Goal: Information Seeking & Learning: Learn about a topic

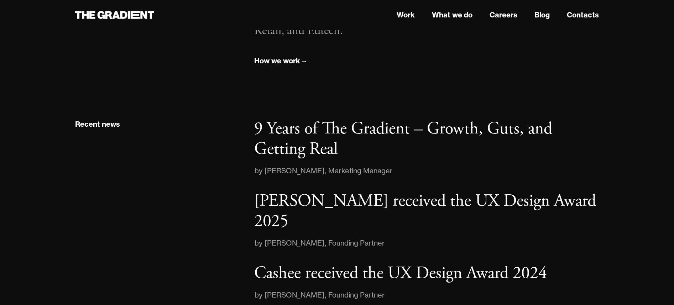
scroll to position [924, 0]
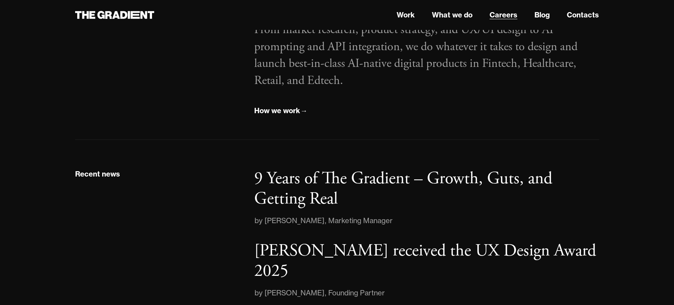
click at [513, 17] on link "Careers" at bounding box center [503, 15] width 28 height 11
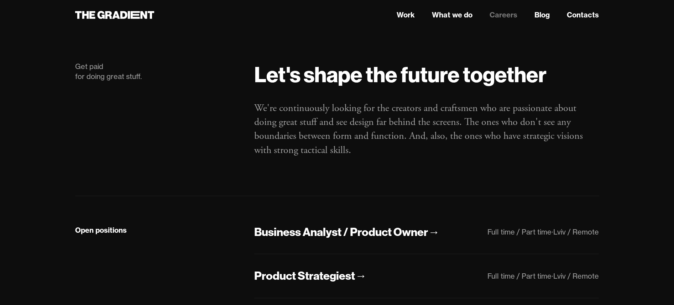
scroll to position [157, 0]
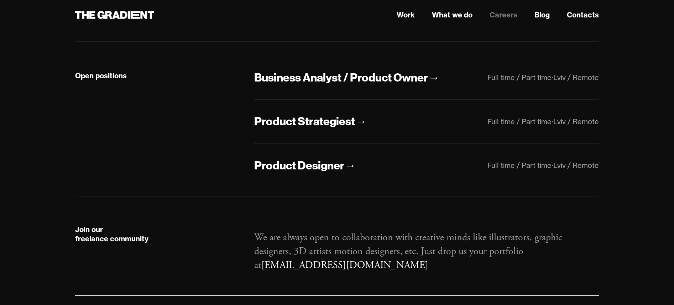
click at [334, 162] on div "Product Designer" at bounding box center [299, 165] width 90 height 15
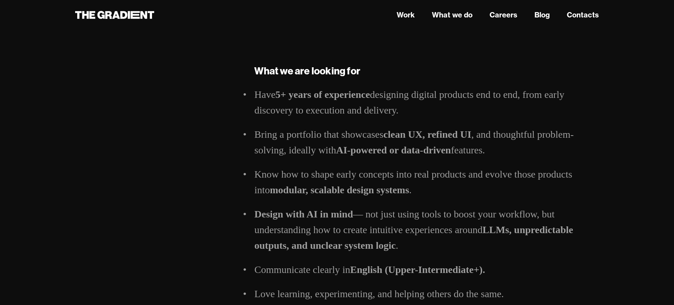
scroll to position [397, 0]
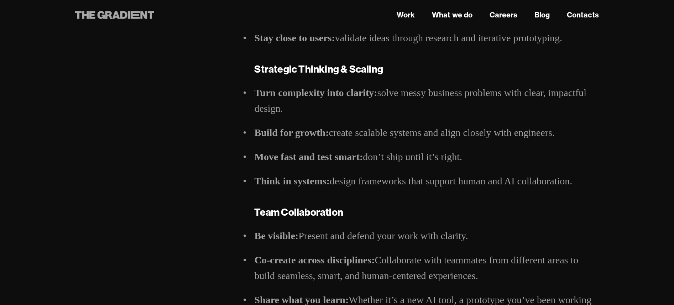
click at [146, 17] on icon at bounding box center [143, 15] width 7 height 8
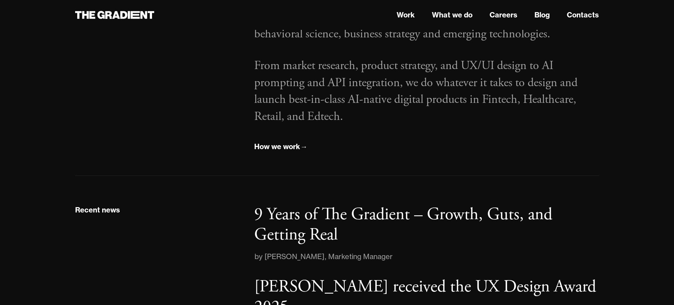
scroll to position [900, 0]
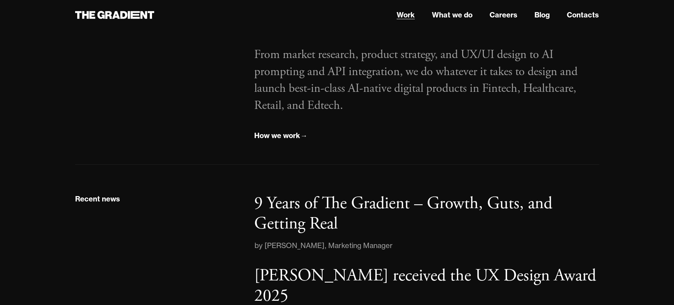
click at [401, 17] on link "Work" at bounding box center [405, 15] width 18 height 11
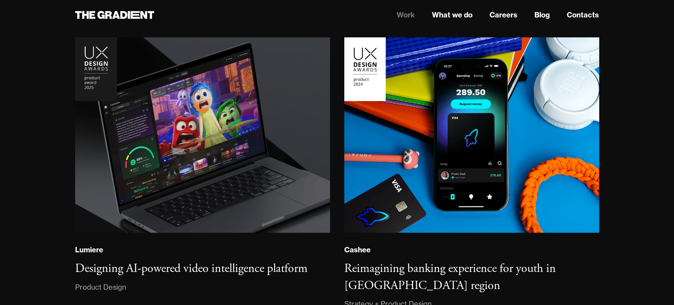
scroll to position [72, 0]
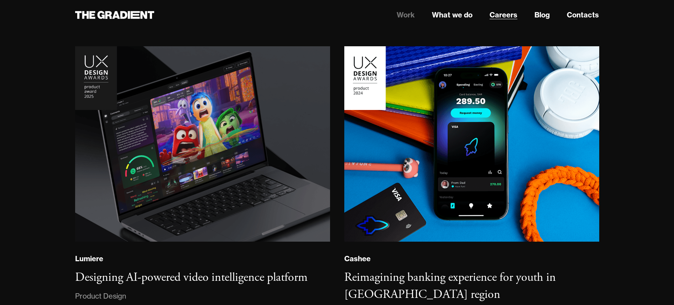
click at [504, 13] on link "Careers" at bounding box center [503, 15] width 28 height 11
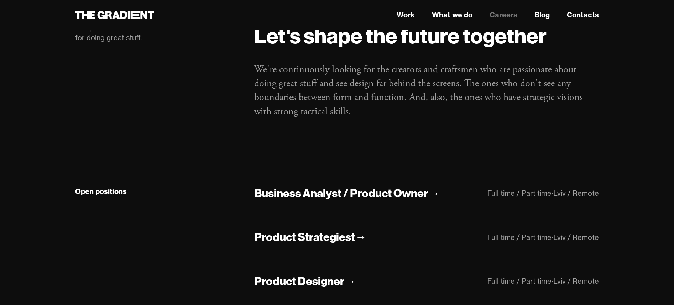
scroll to position [42, 0]
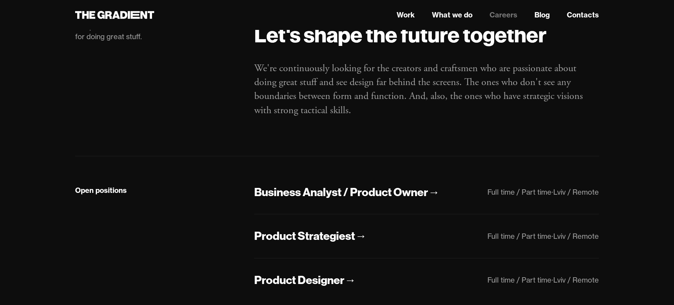
click at [562, 194] on div "Lviv / Remote" at bounding box center [576, 192] width 46 height 9
copy div "Lviv"
click at [558, 190] on div "Lviv / Remote" at bounding box center [576, 192] width 46 height 9
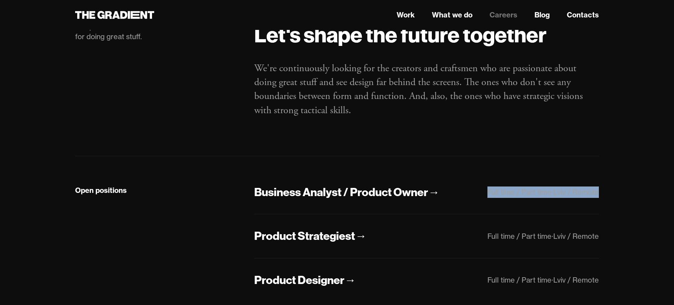
click at [558, 190] on div "Lviv / Remote" at bounding box center [576, 192] width 46 height 9
click at [573, 165] on div "Open positions Business Analyst / Product Owner → Full time / Part time · Lviv …" at bounding box center [337, 233] width 524 height 155
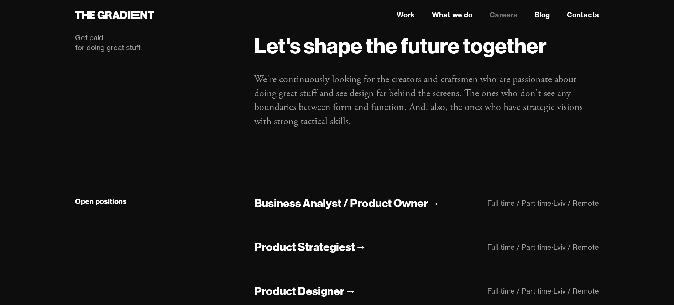
scroll to position [0, 0]
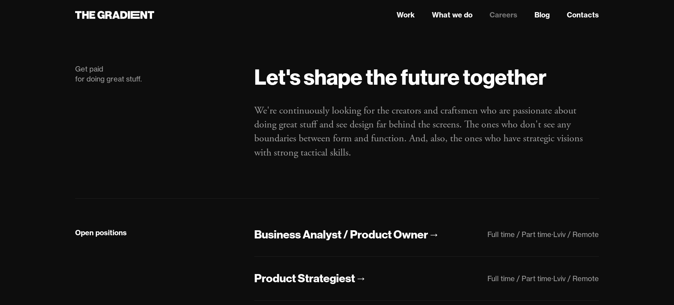
click at [295, 157] on p "We're continuously looking for the creators and craftsmen who are passionate ab…" at bounding box center [426, 132] width 344 height 56
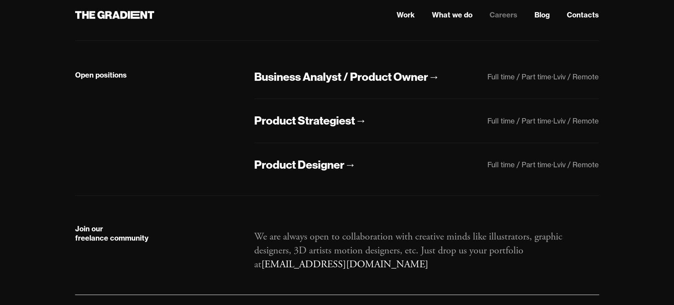
scroll to position [176, 0]
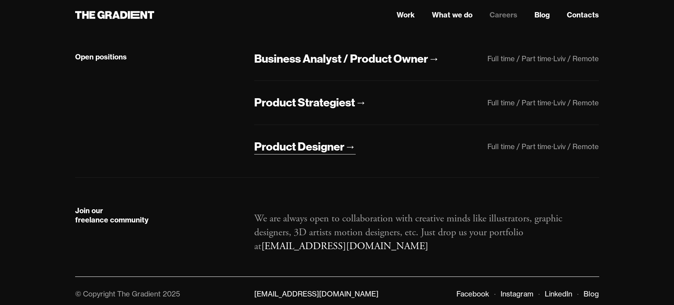
click at [324, 148] on div "Product Designer" at bounding box center [299, 146] width 90 height 15
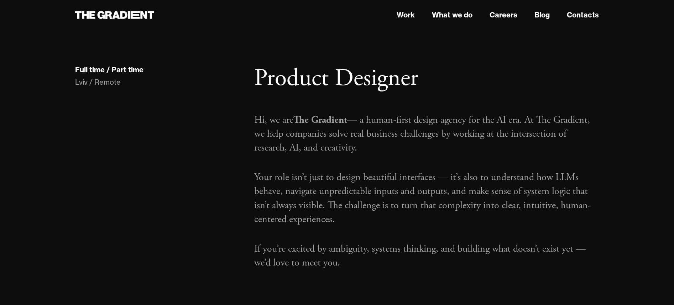
click at [350, 78] on h1 "Product Designer" at bounding box center [426, 78] width 344 height 29
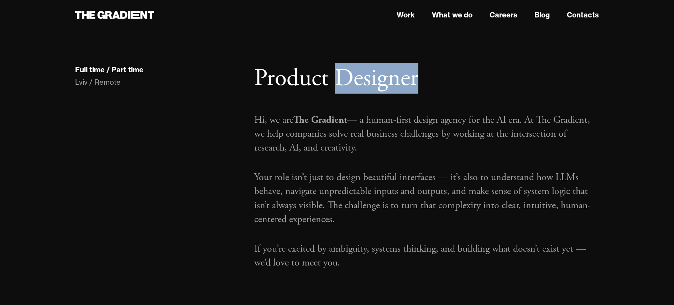
click at [350, 78] on h1 "Product Designer" at bounding box center [426, 78] width 344 height 29
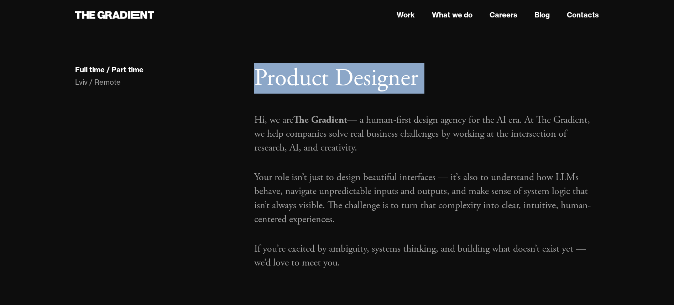
click at [350, 78] on h1 "Product Designer" at bounding box center [426, 78] width 344 height 29
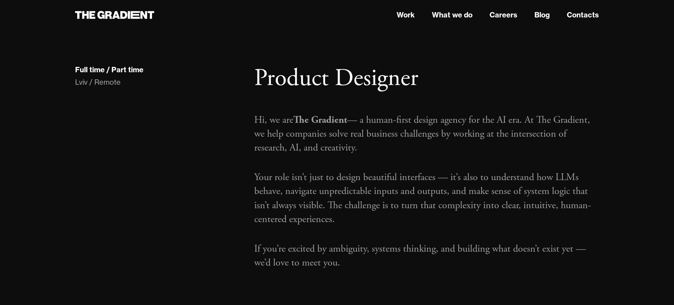
click at [380, 133] on p "Hi, we are The Gradient — a human-first design agency for the AI era. At The Gr…" at bounding box center [426, 134] width 344 height 42
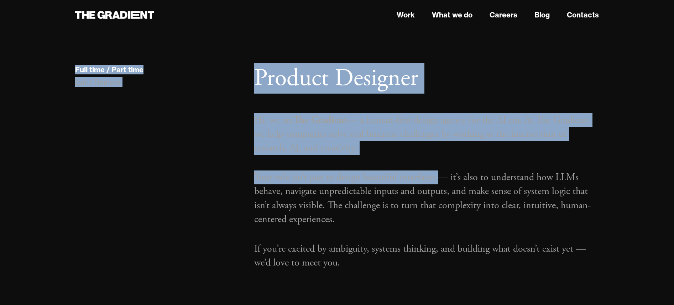
drag, startPoint x: 73, startPoint y: 64, endPoint x: 440, endPoint y: 180, distance: 384.8
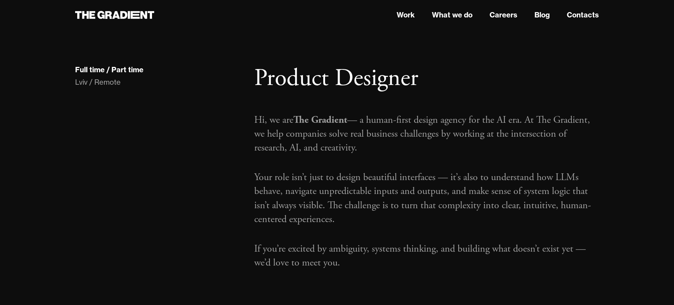
click at [541, 115] on p "Hi, we are The Gradient — a human-first design agency for the AI era. At The Gr…" at bounding box center [426, 134] width 344 height 42
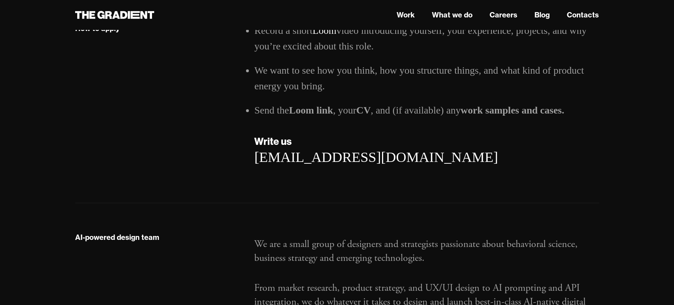
scroll to position [1093, 0]
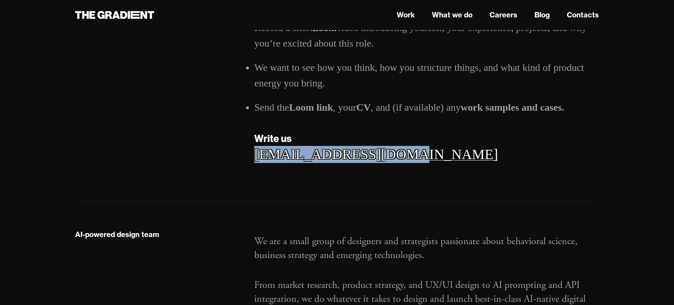
drag, startPoint x: 408, startPoint y: 163, endPoint x: 256, endPoint y: 153, distance: 152.3
click at [256, 153] on div "Record a short Loom video introducing yourself, your experience, projects, and …" at bounding box center [426, 98] width 359 height 157
copy link "work@thegradient.com"
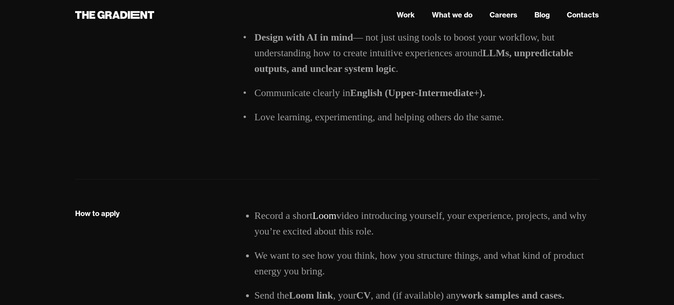
scroll to position [903, 0]
